Goal: Check status: Check status

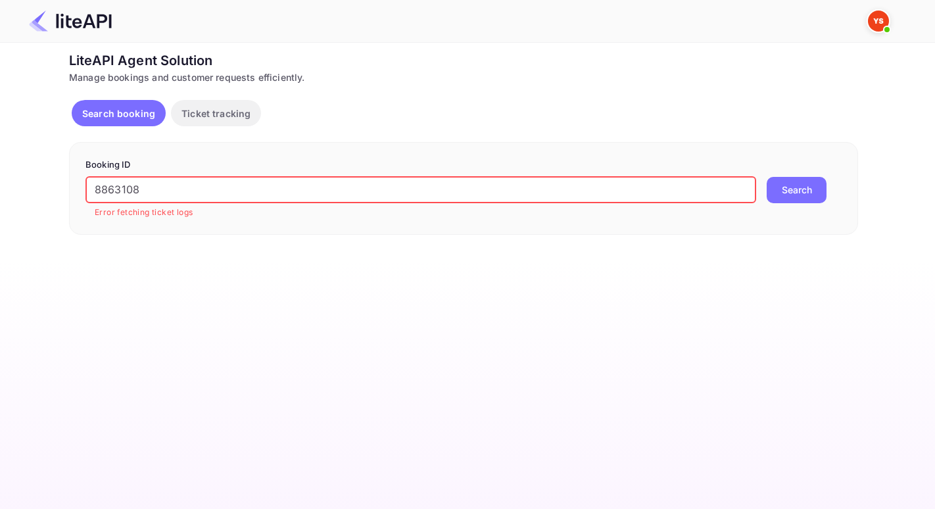
click at [51, 180] on div "Ticket Affiliate URL [URL][DOMAIN_NAME] Business partner name Nuitee Travel Cus…" at bounding box center [463, 143] width 895 height 184
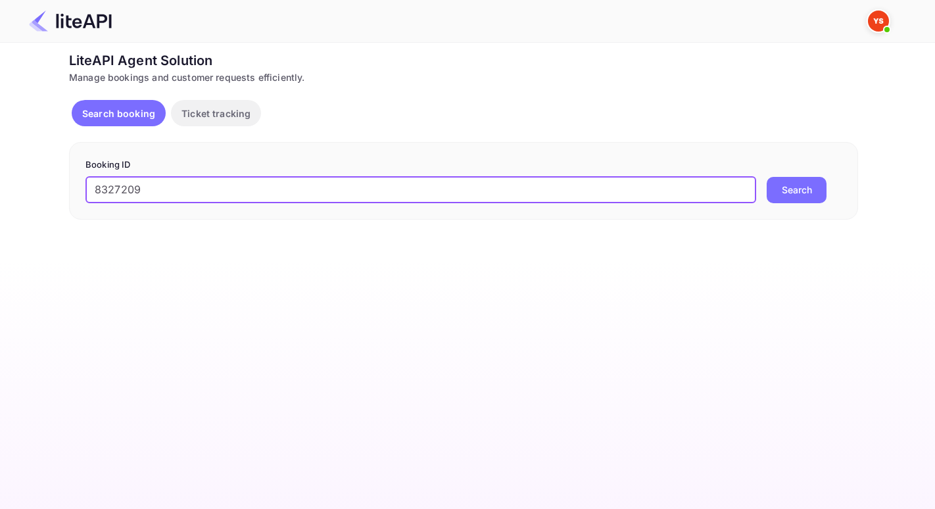
type input "8327209"
click at [767, 177] on button "Search" at bounding box center [797, 190] width 60 height 26
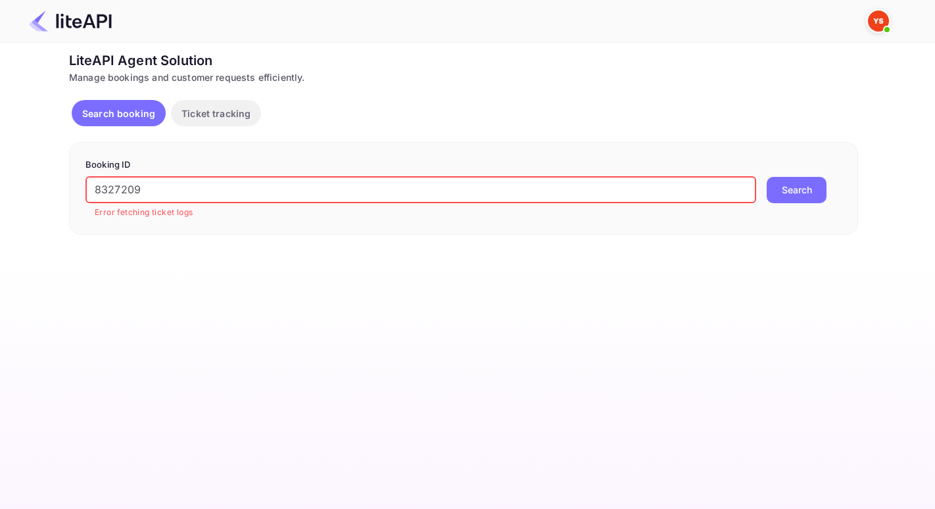
drag, startPoint x: 83, startPoint y: 186, endPoint x: 105, endPoint y: 191, distance: 21.7
click at [84, 186] on div "Booking ID 8327209 ​ Error fetching ticket logs Search" at bounding box center [463, 188] width 789 height 93
click at [124, 120] on button "Search booking" at bounding box center [119, 113] width 94 height 26
drag, startPoint x: 95, startPoint y: 192, endPoint x: 118, endPoint y: 195, distance: 22.5
click at [96, 192] on input "8327209" at bounding box center [420, 190] width 671 height 26
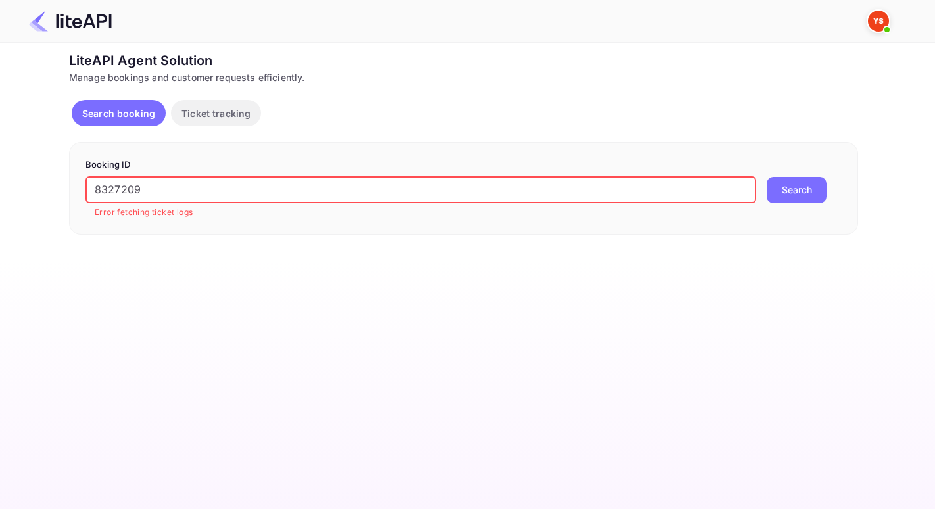
click at [767, 177] on button "Search" at bounding box center [797, 190] width 60 height 26
click at [224, 187] on input "8327209" at bounding box center [420, 190] width 671 height 26
click at [767, 177] on button "Search" at bounding box center [797, 190] width 60 height 26
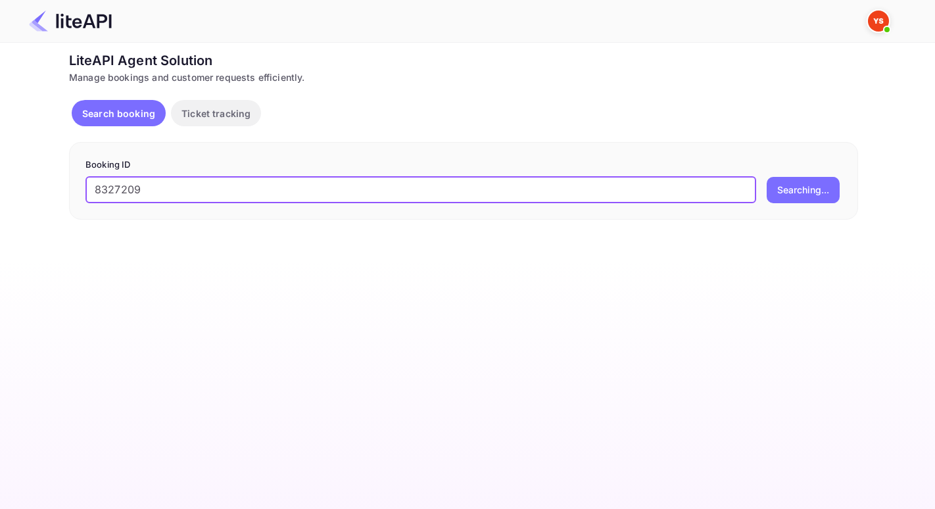
click at [767, 177] on button "Searching..." at bounding box center [803, 190] width 73 height 26
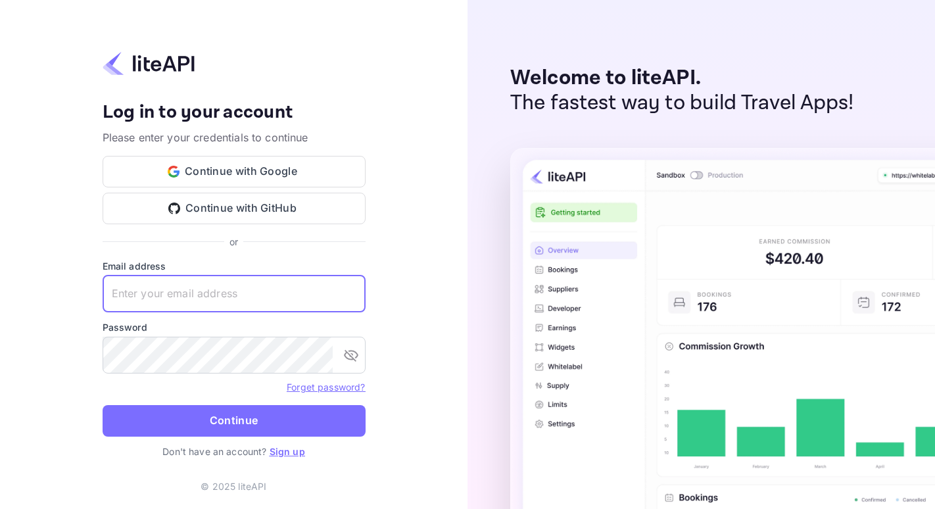
click at [188, 289] on input "text" at bounding box center [234, 293] width 263 height 37
paste input "[EMAIL_ADDRESS][DOMAIN_NAME]"
type input "[EMAIL_ADDRESS][DOMAIN_NAME]"
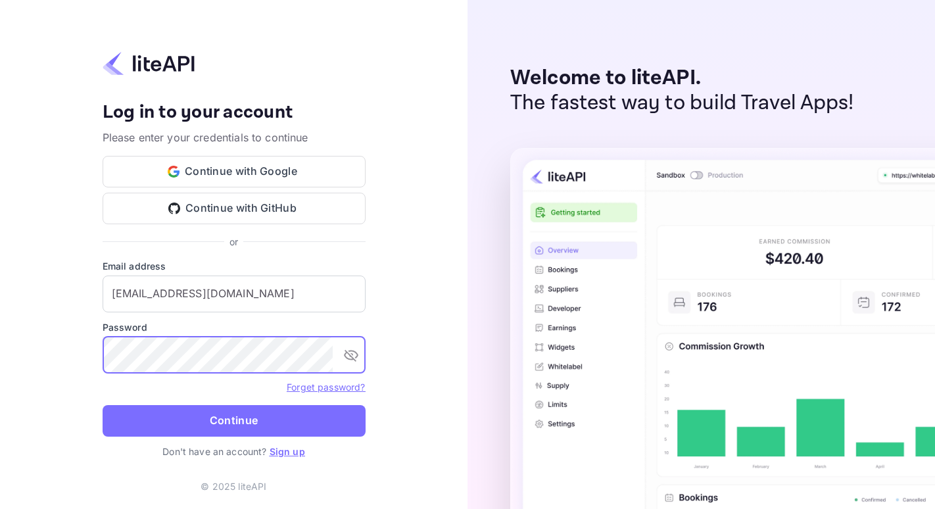
click at [202, 413] on button "Continue" at bounding box center [234, 421] width 263 height 32
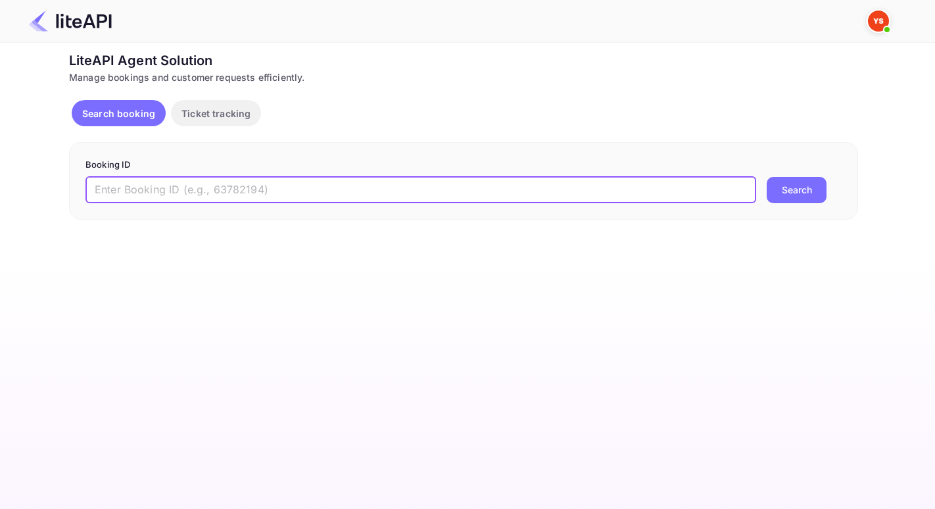
click at [146, 186] on input "text" at bounding box center [420, 190] width 671 height 26
paste input "8327209"
type input "8327209"
click at [767, 177] on button "Search" at bounding box center [797, 190] width 60 height 26
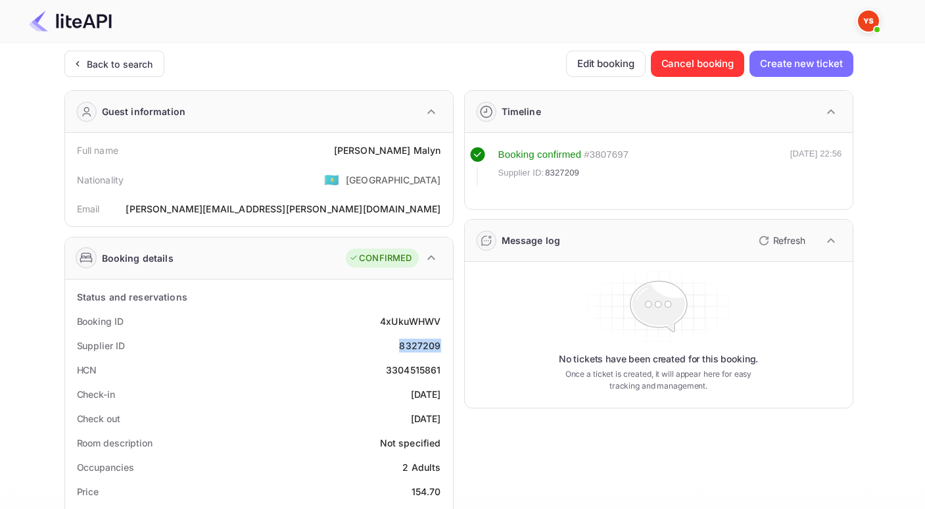
drag, startPoint x: 402, startPoint y: 344, endPoint x: 445, endPoint y: 344, distance: 43.4
click at [445, 344] on div "Supplier ID 8327209" at bounding box center [258, 345] width 377 height 24
copy div "8327209"
drag, startPoint x: 382, startPoint y: 142, endPoint x: 441, endPoint y: 143, distance: 59.2
click at [441, 143] on div "Full name Pavel Malyn" at bounding box center [258, 150] width 377 height 24
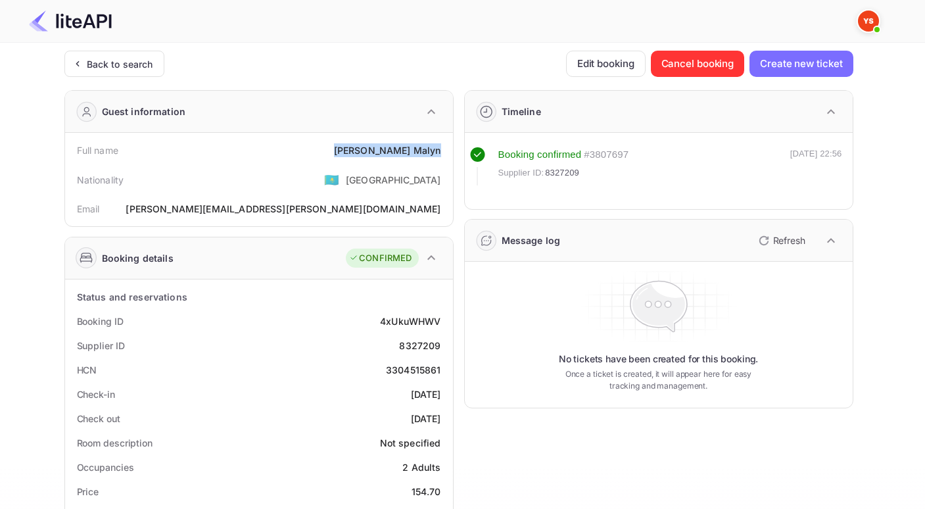
copy div "Pavel Malyn"
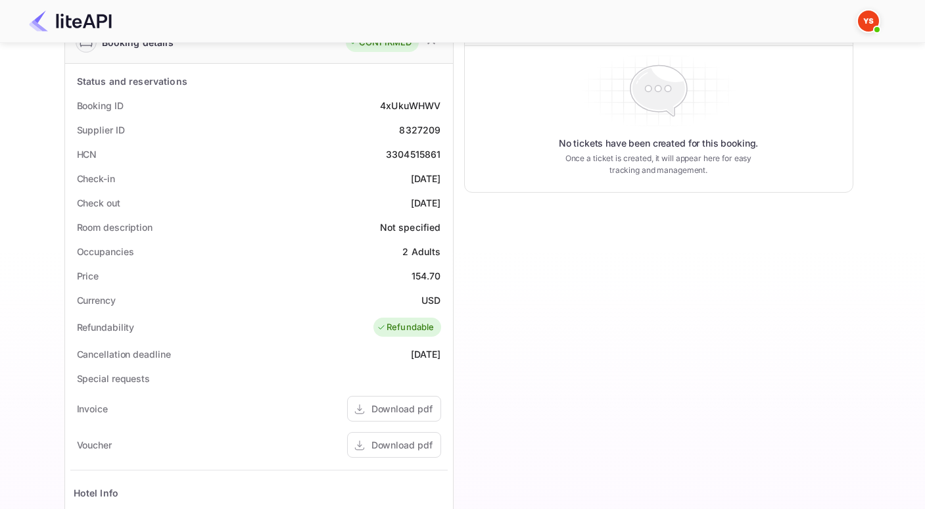
scroll to position [222, 0]
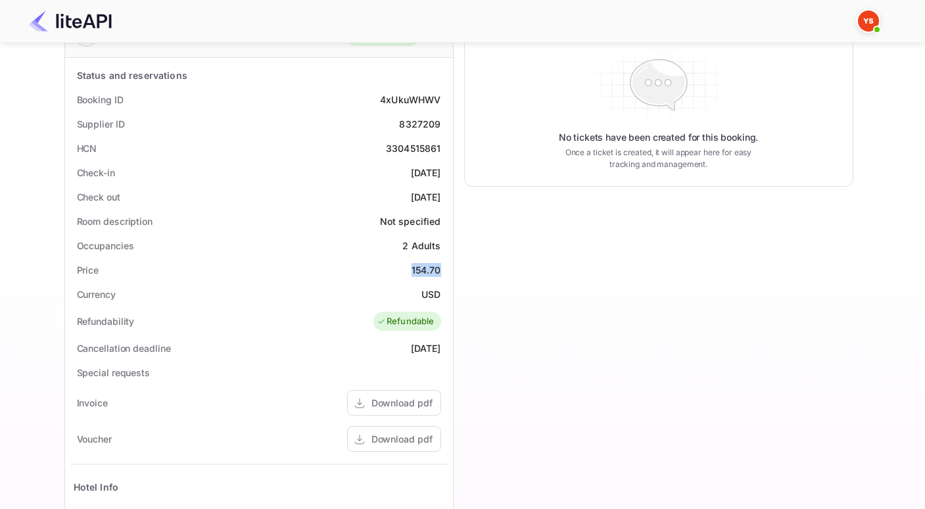
drag, startPoint x: 411, startPoint y: 273, endPoint x: 442, endPoint y: 271, distance: 31.0
click at [442, 271] on div "Price 154.70" at bounding box center [258, 270] width 377 height 24
copy div "154.70"
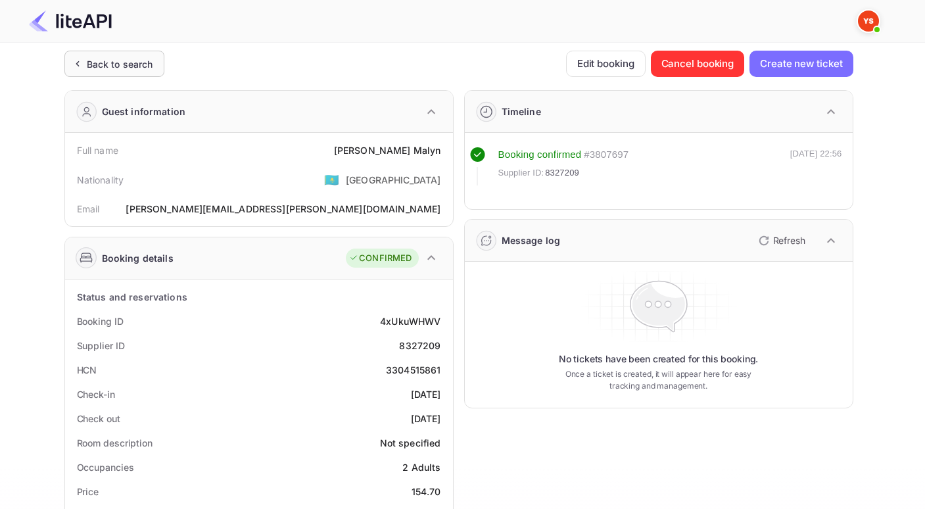
click at [105, 69] on div "Back to search" at bounding box center [120, 64] width 66 height 14
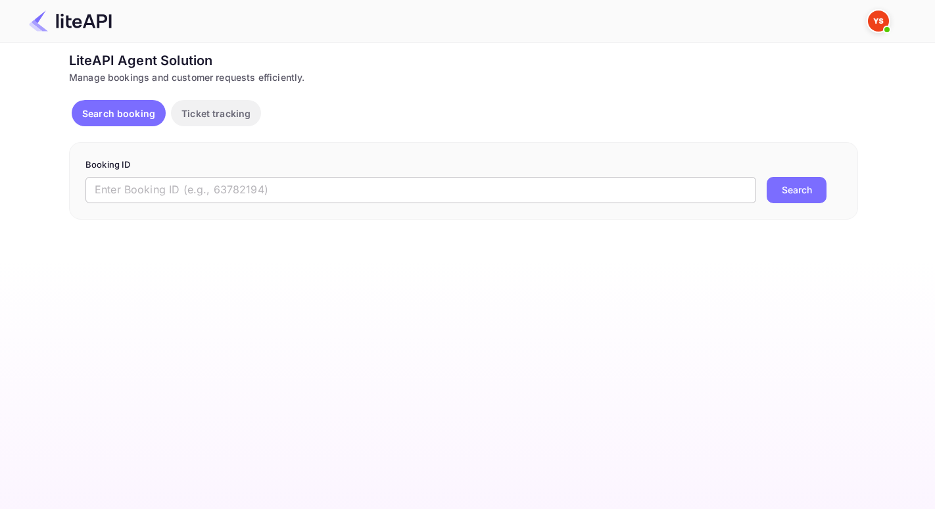
click at [180, 184] on input "text" at bounding box center [420, 190] width 671 height 26
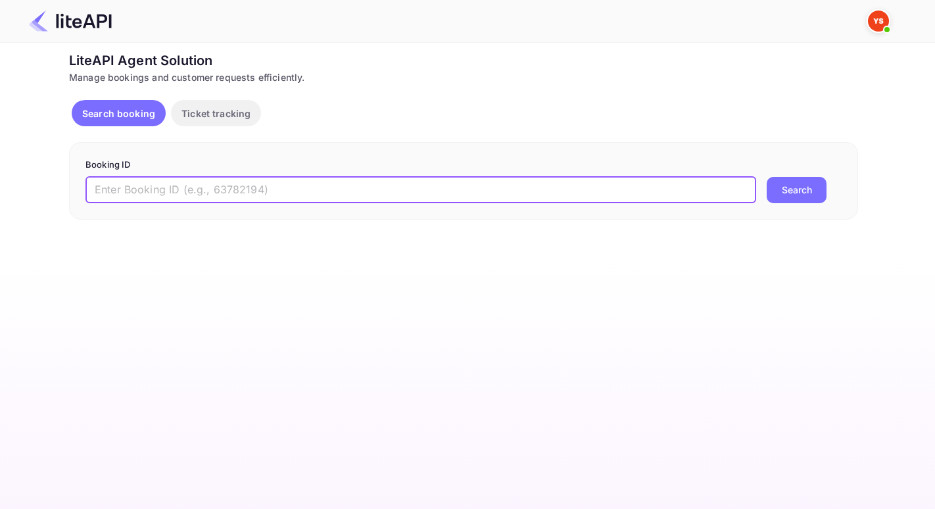
paste input "8203287"
type input "8203287"
click at [767, 177] on button "Search" at bounding box center [797, 190] width 60 height 26
